Goal: Information Seeking & Learning: Learn about a topic

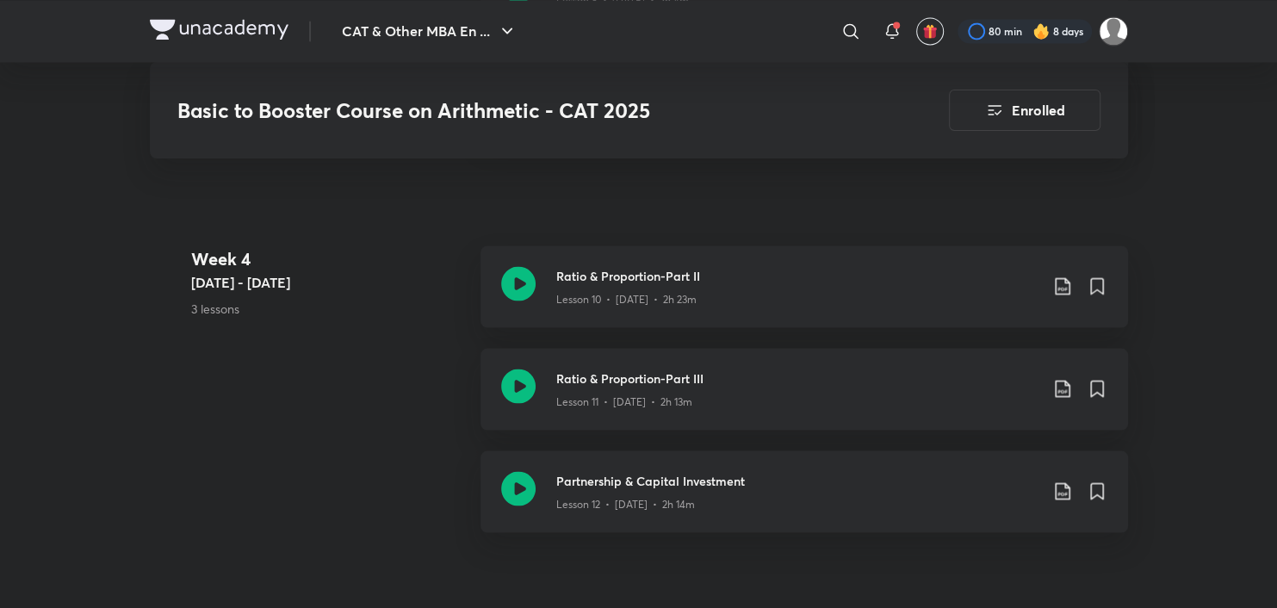
scroll to position [4352, 0]
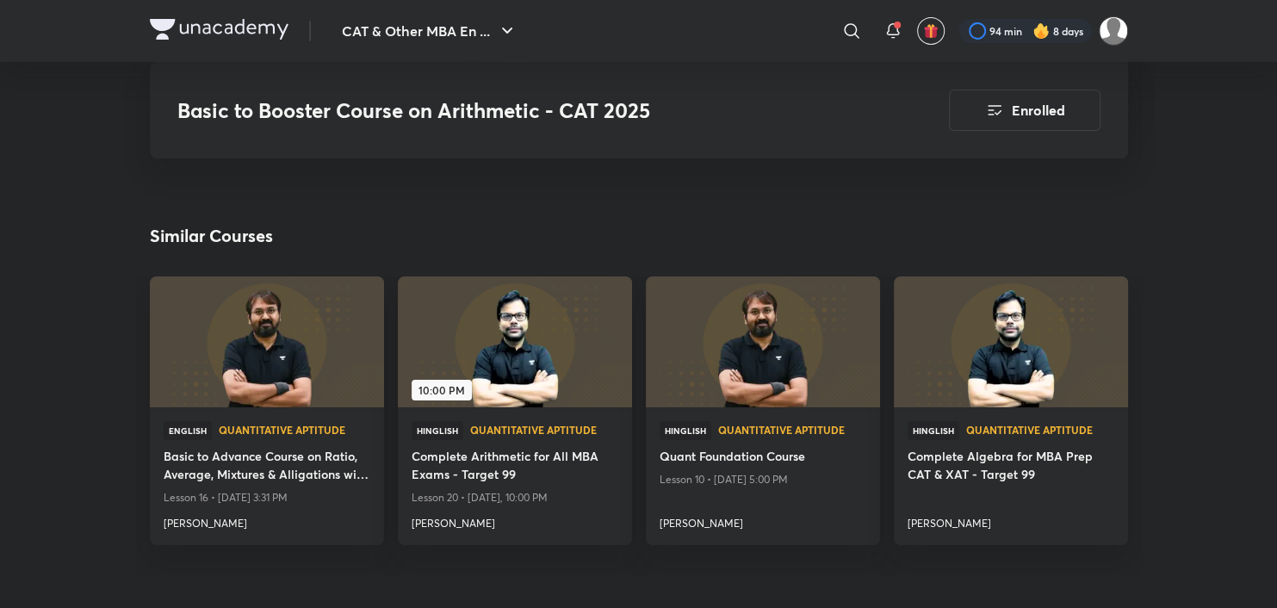
scroll to position [4352, 0]
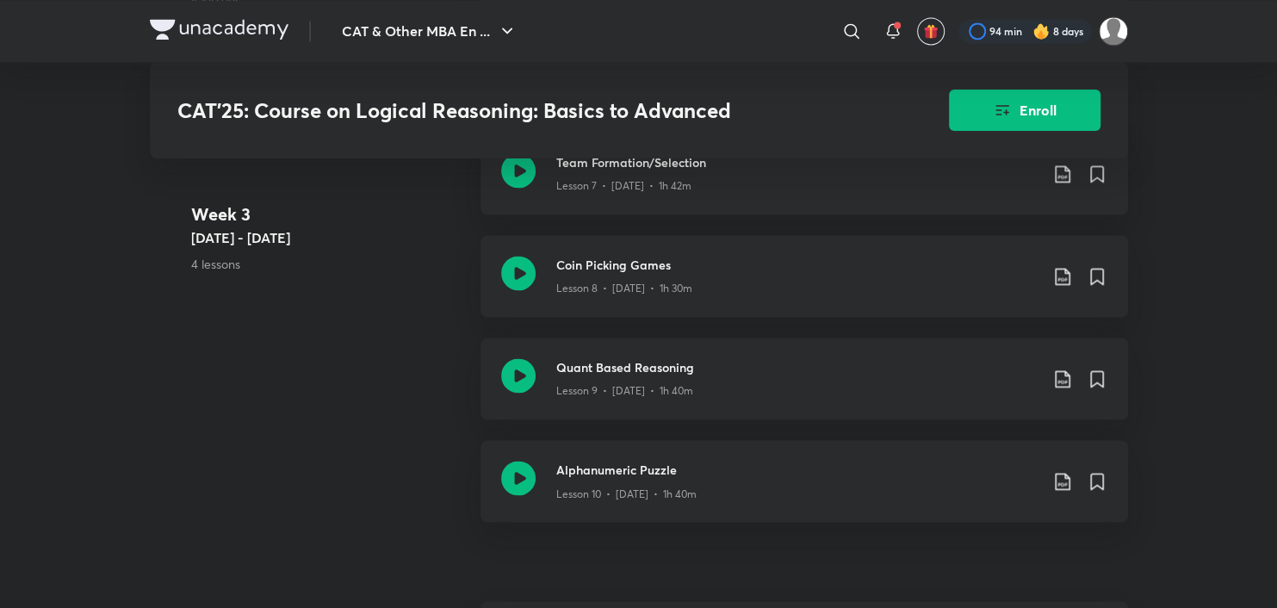
scroll to position [2003, 0]
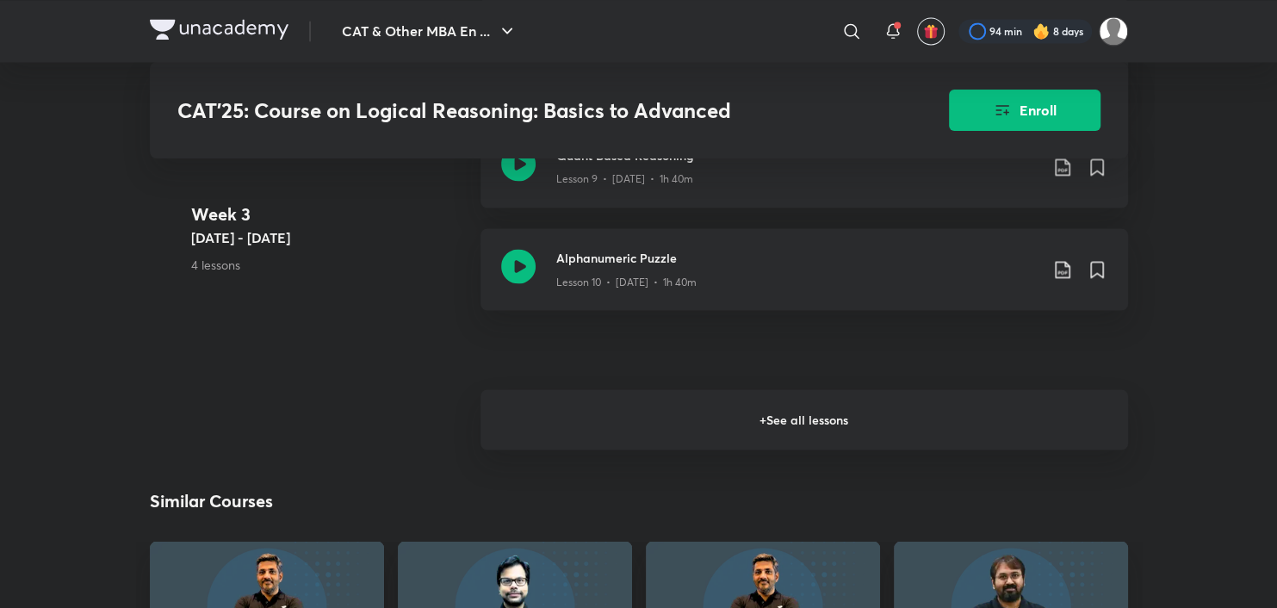
click at [614, 435] on h6 "+ See all lessons" at bounding box center [805, 419] width 648 height 60
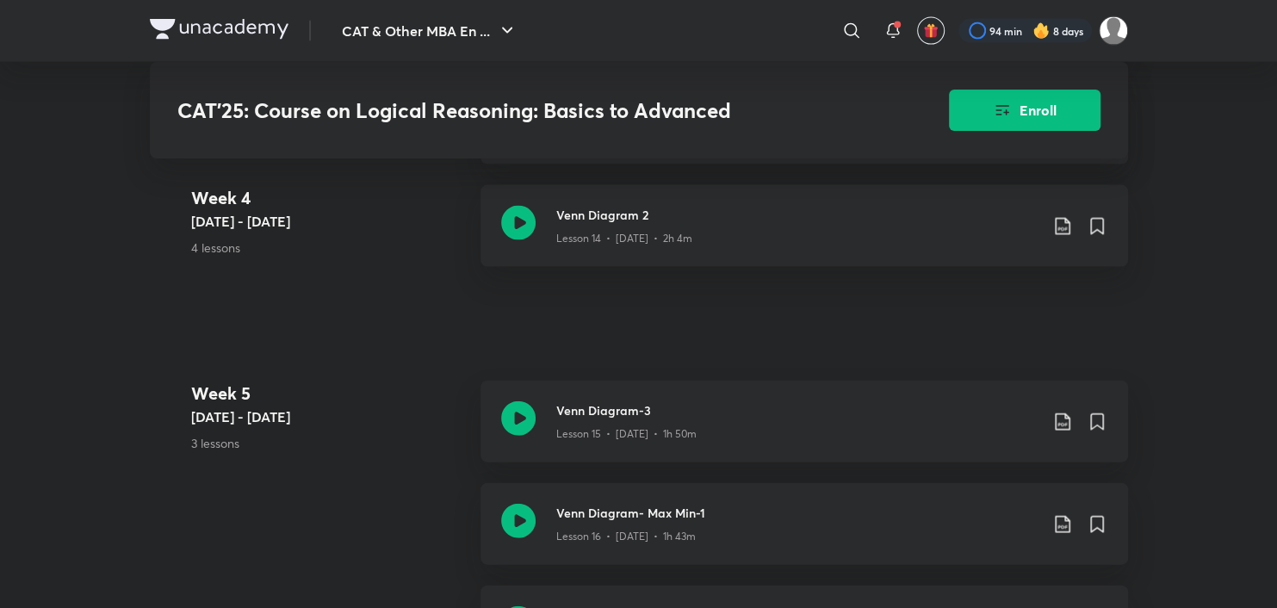
scroll to position [2520, 0]
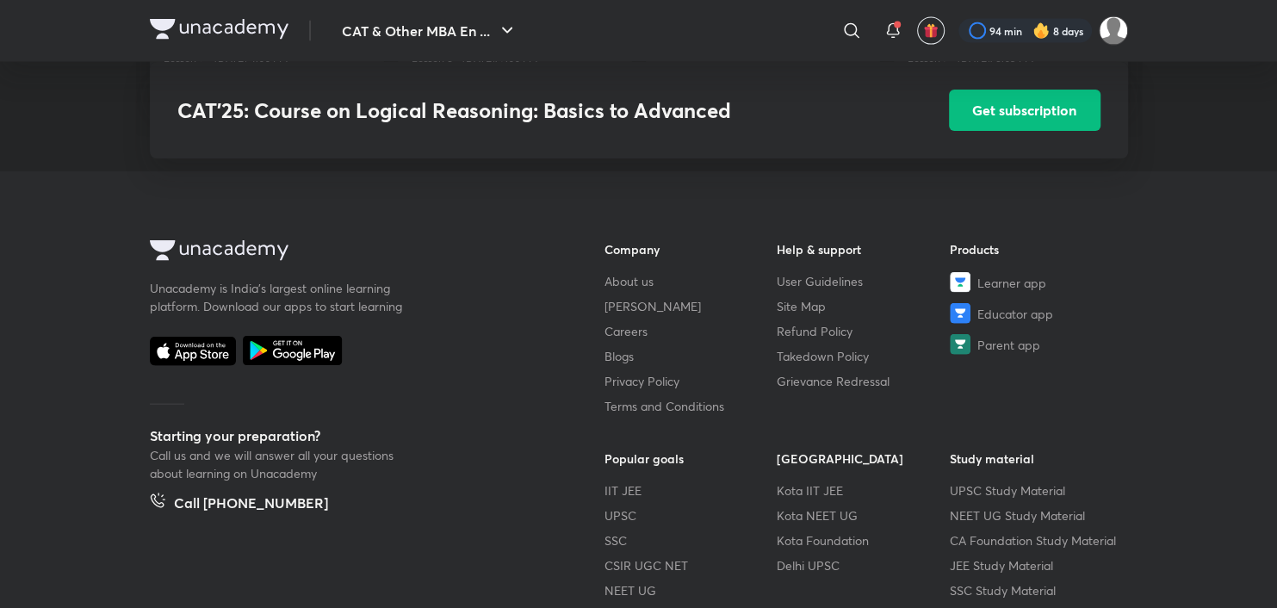
scroll to position [2511, 0]
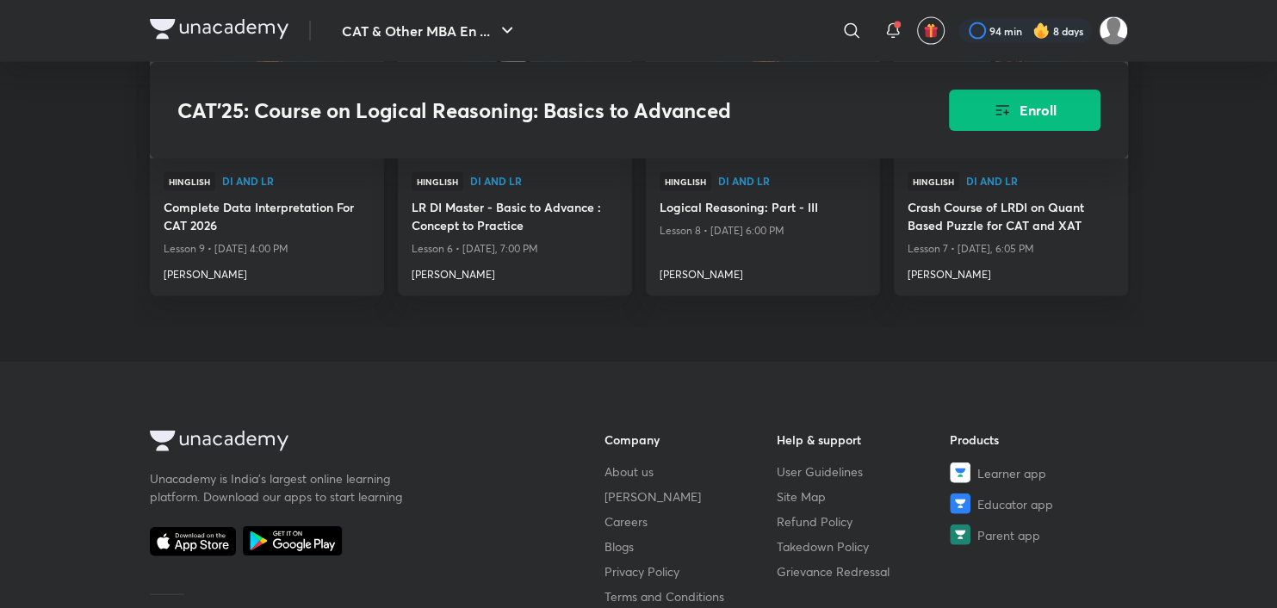
scroll to position [2703, 0]
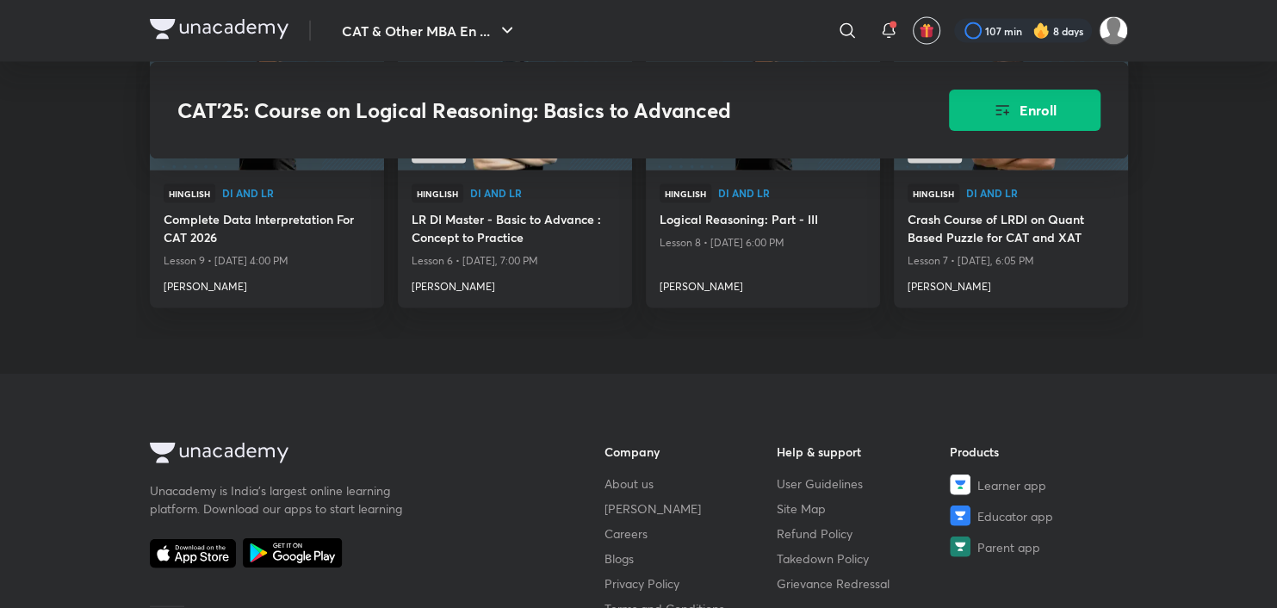
scroll to position [2700, 0]
